Goal: Check status

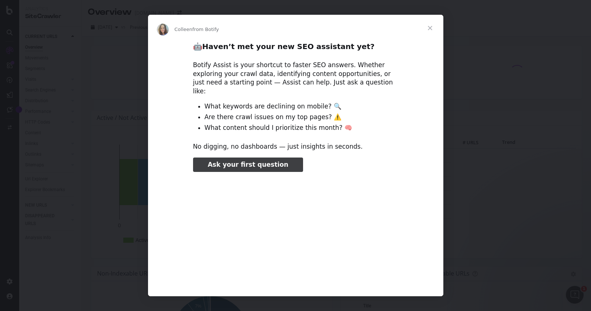
type input "425466"
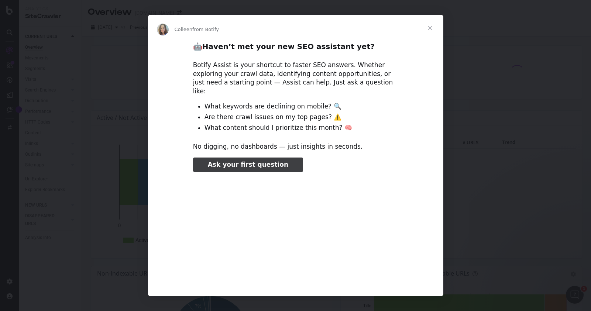
click at [431, 30] on span "Close" at bounding box center [430, 28] width 27 height 27
